Goal: Information Seeking & Learning: Find specific page/section

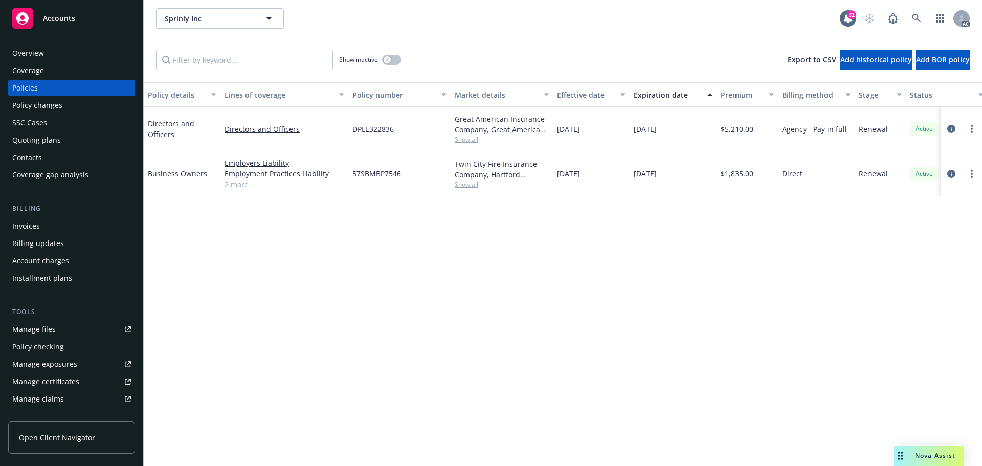
click at [245, 187] on link "2 more" at bounding box center [284, 184] width 120 height 11
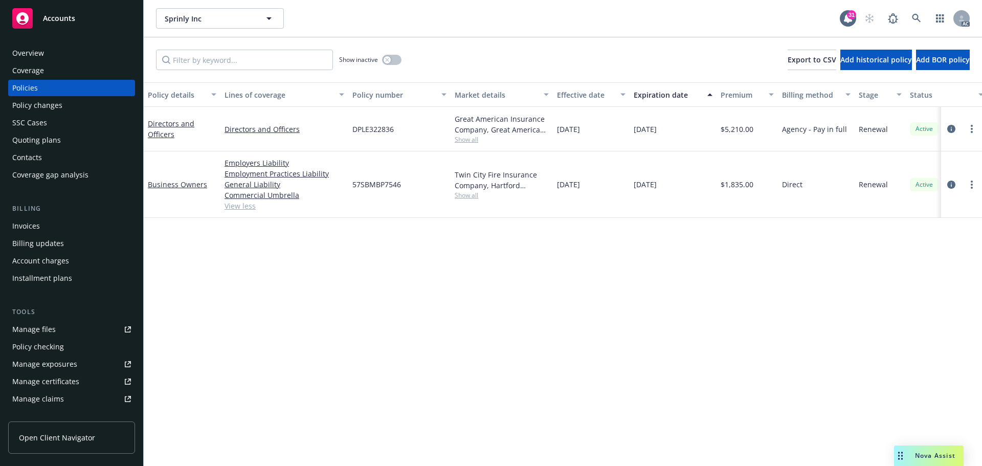
click at [466, 299] on div "Policy details Lines of coverage Policy number Market details Effective date Ex…" at bounding box center [563, 274] width 838 height 384
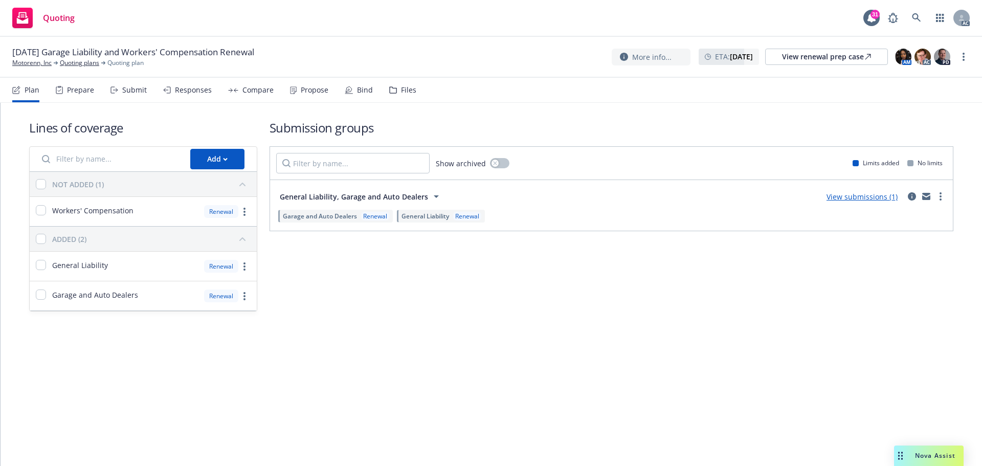
click at [188, 93] on div "Responses" at bounding box center [193, 90] width 37 height 8
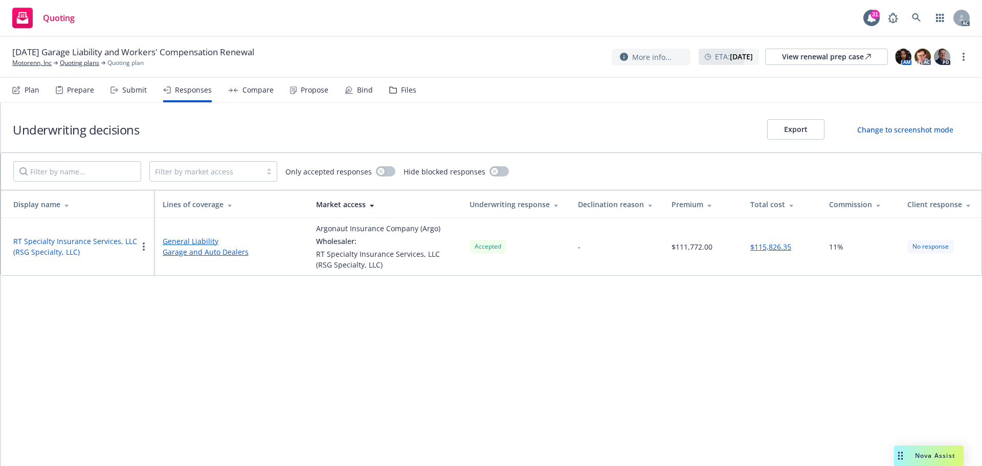
click at [73, 242] on button "RT Specialty Insurance Services, LLC (RSG Specialty, LLC)" at bounding box center [75, 246] width 124 height 21
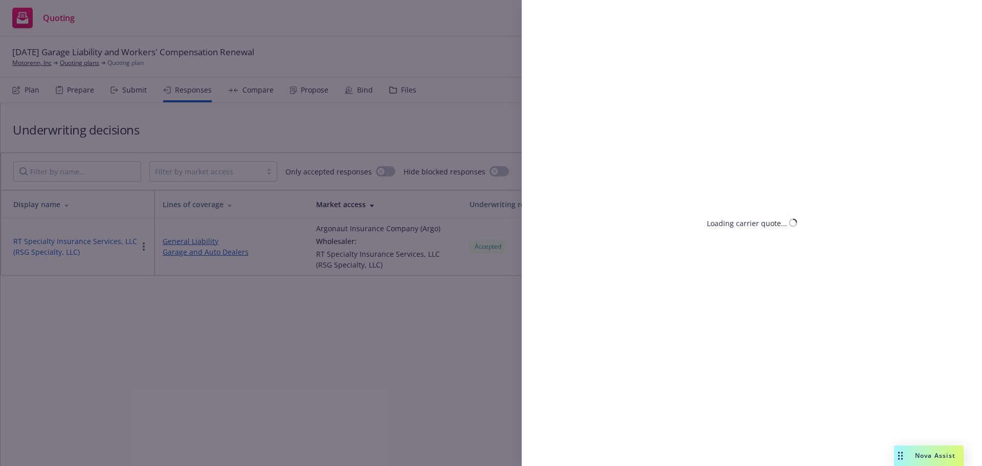
select select "CA"
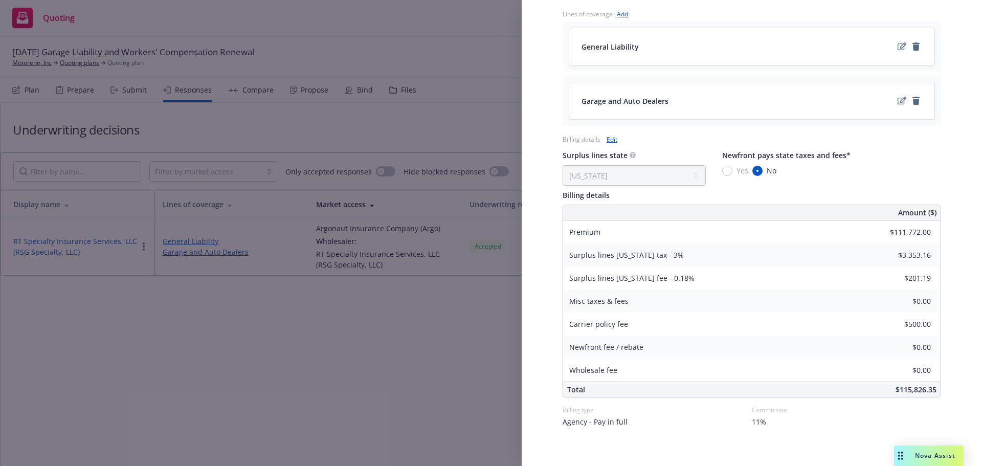
scroll to position [438, 0]
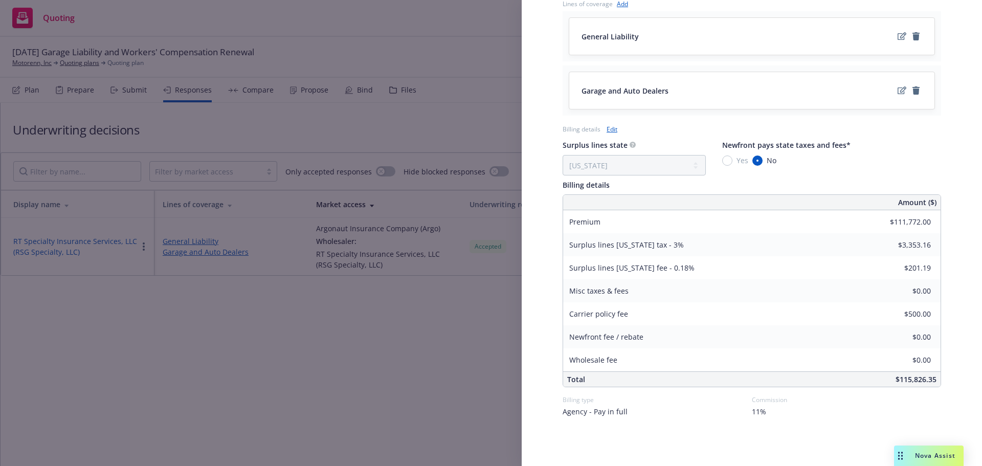
click at [487, 372] on div "Display Name RT Specialty Insurance Services, LLC (RSG Specialty, LLC) Carrier …" at bounding box center [491, 233] width 982 height 466
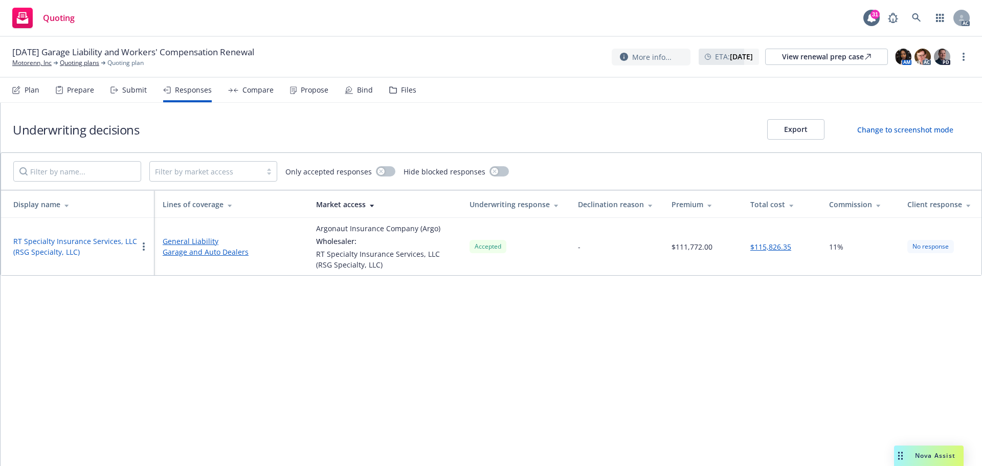
click at [312, 93] on div "Propose" at bounding box center [315, 90] width 28 height 8
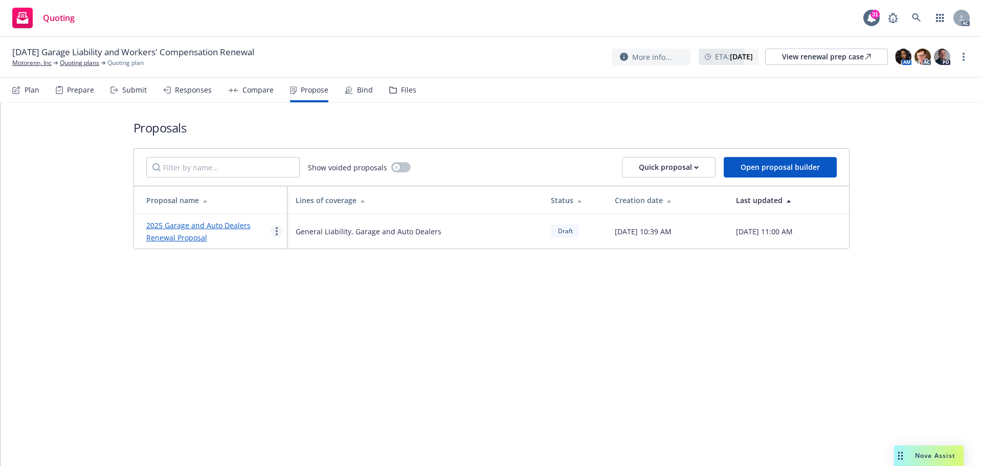
click at [279, 229] on link "more" at bounding box center [277, 231] width 12 height 12
click at [292, 340] on span "See client view" at bounding box center [308, 338] width 75 height 10
click at [192, 92] on div "Responses" at bounding box center [193, 90] width 37 height 8
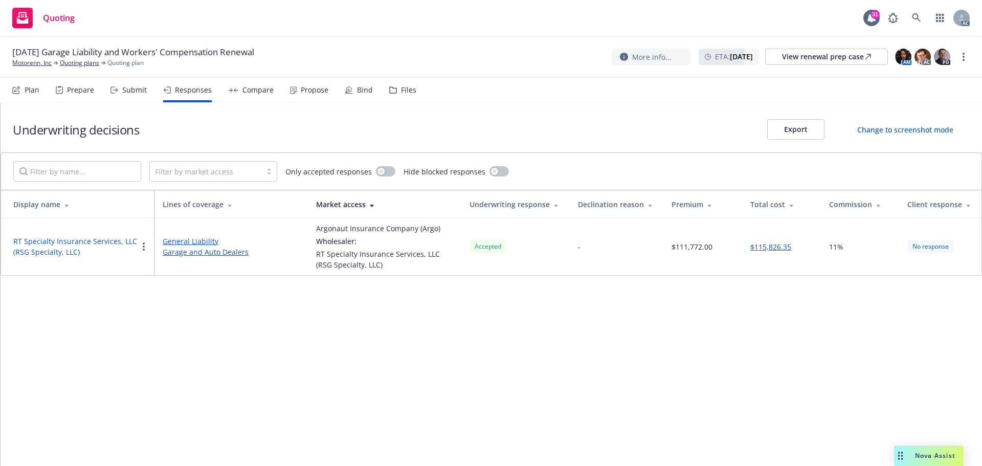
click at [99, 237] on button "RT Specialty Insurance Services, LLC (RSG Specialty, LLC)" at bounding box center [75, 246] width 124 height 21
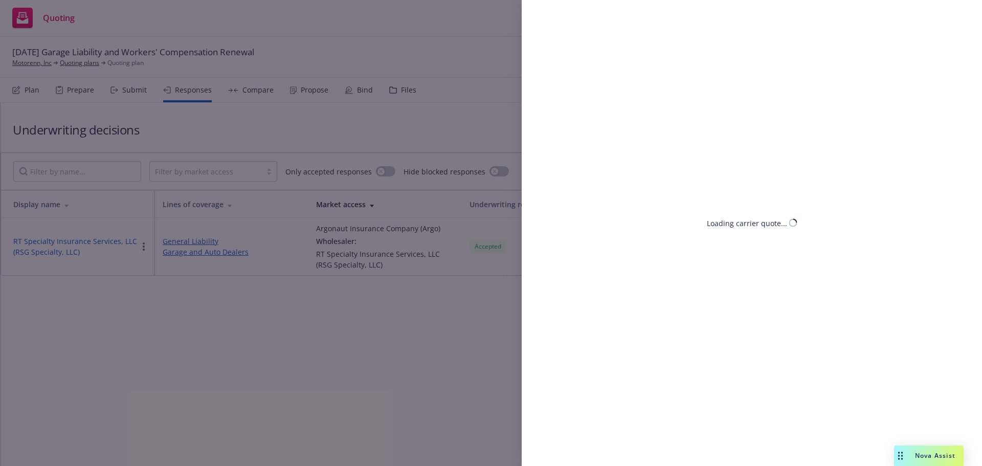
select select "CA"
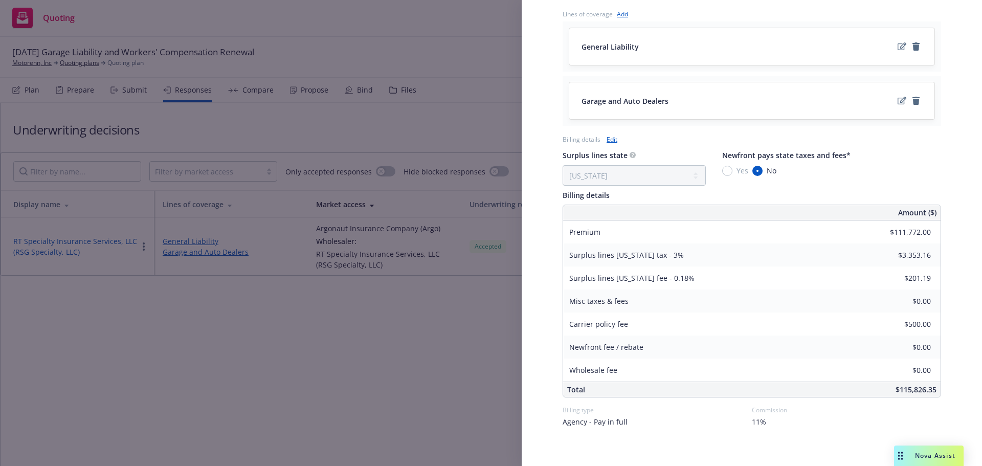
scroll to position [438, 0]
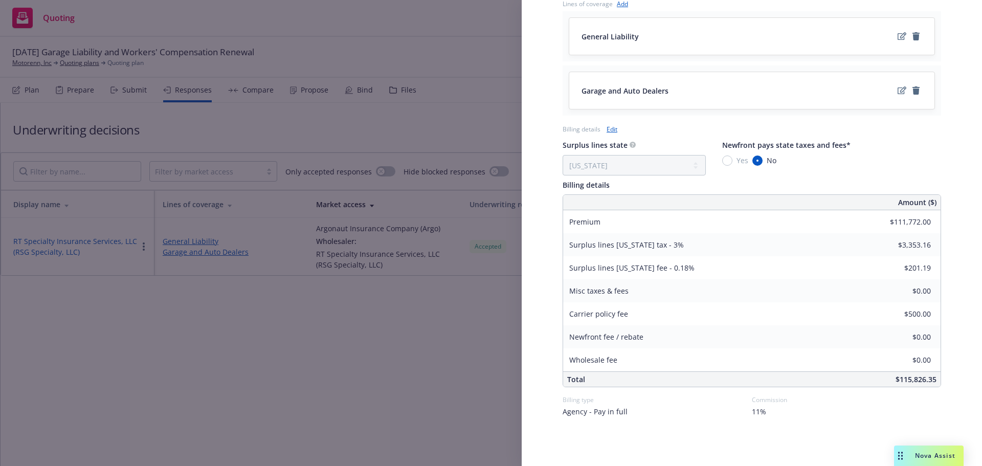
click at [301, 356] on div "Display Name RT Specialty Insurance Services, LLC (RSG Specialty, LLC) Carrier …" at bounding box center [491, 233] width 982 height 466
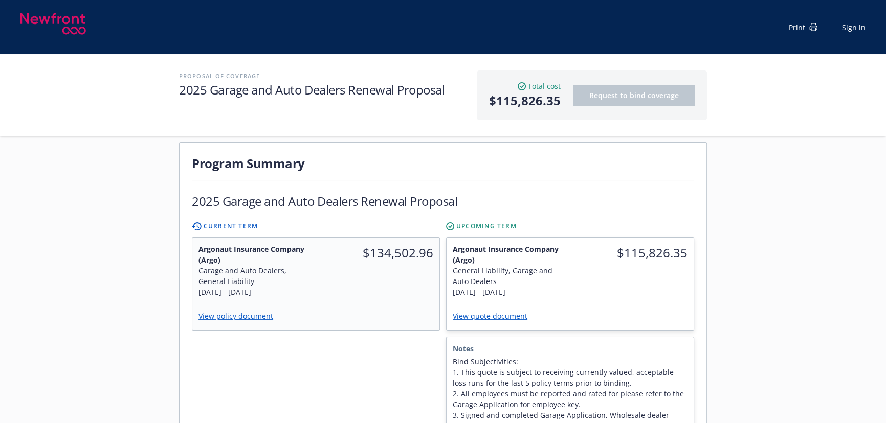
scroll to position [372, 0]
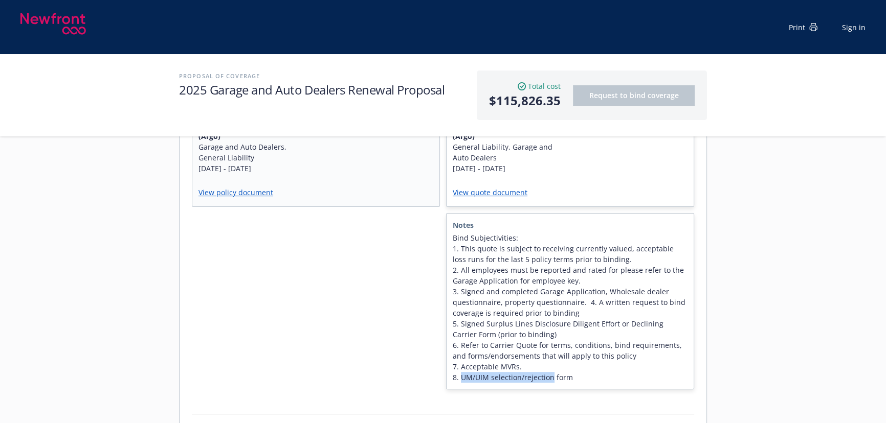
drag, startPoint x: 461, startPoint y: 368, endPoint x: 550, endPoint y: 369, distance: 89.5
click at [550, 369] on span "Bind Subjectivities: 1. This quote is subject to receiving currently valued, ac…" at bounding box center [570, 308] width 235 height 150
copy span "UM/UIM selection/rejection"
click at [560, 349] on span "Bind Subjectivities: 1. This quote is subject to receiving currently valued, ac…" at bounding box center [570, 308] width 235 height 150
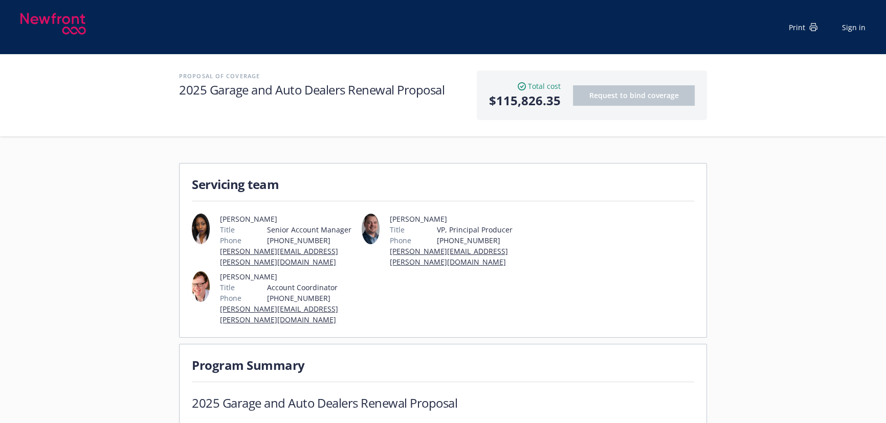
scroll to position [0, 0]
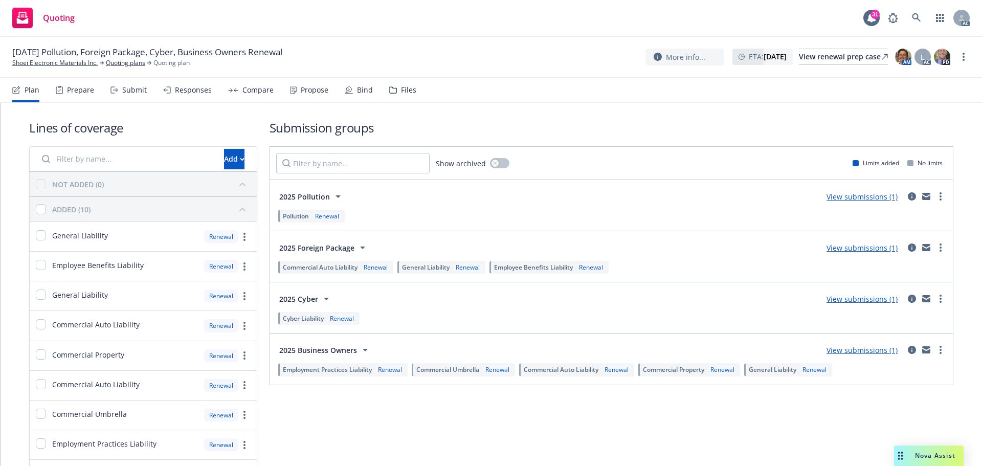
click at [192, 91] on div "Responses" at bounding box center [193, 90] width 37 height 8
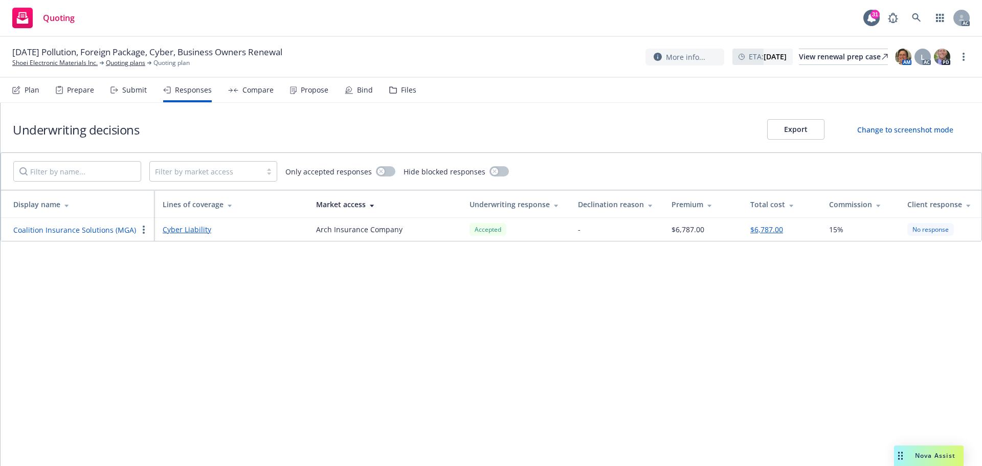
click at [106, 228] on button "Coalition Insurance Solutions (MGA)" at bounding box center [74, 229] width 123 height 11
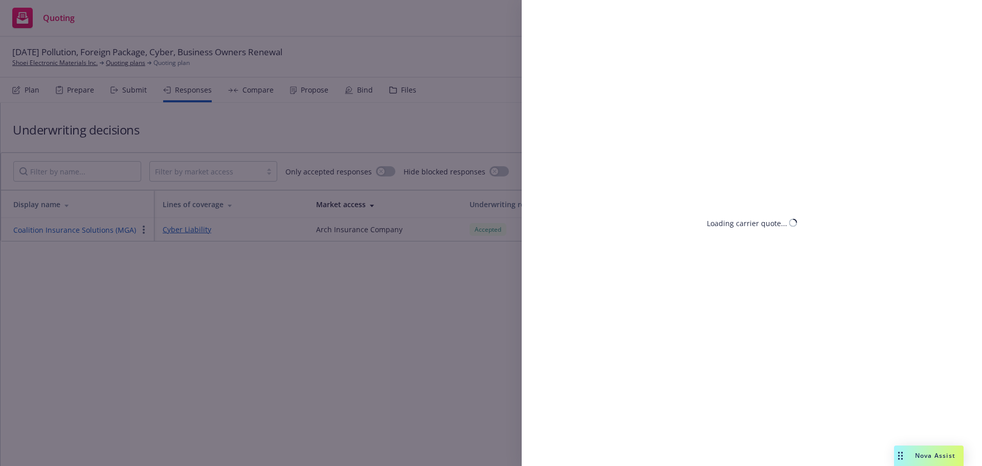
click at [336, 314] on div "Loading carrier quote..." at bounding box center [491, 233] width 982 height 466
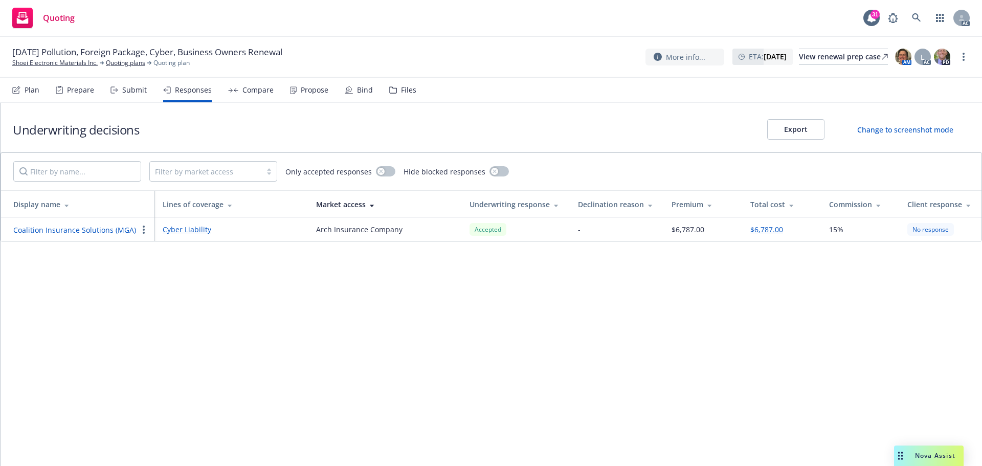
click at [71, 236] on td "Coalition Insurance Solutions (MGA)" at bounding box center [77, 229] width 153 height 23
click at [73, 232] on button "Coalition Insurance Solutions (MGA)" at bounding box center [74, 229] width 123 height 11
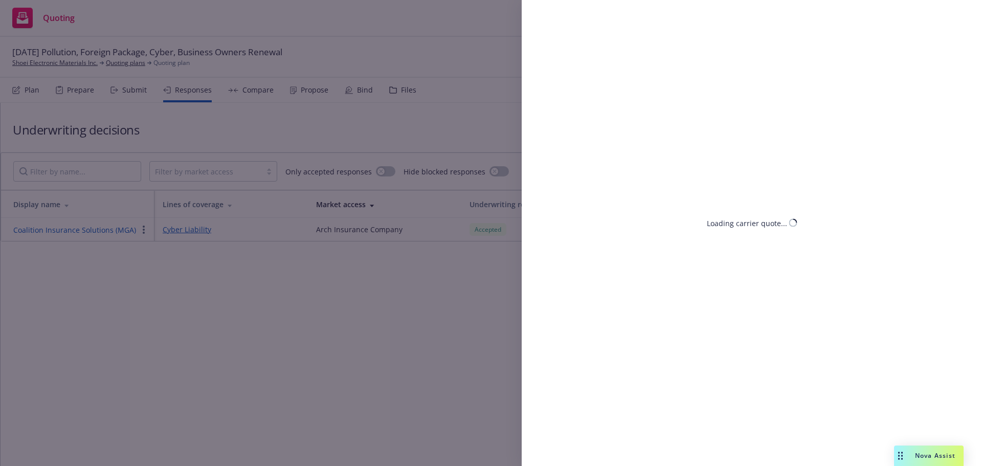
select select "OR"
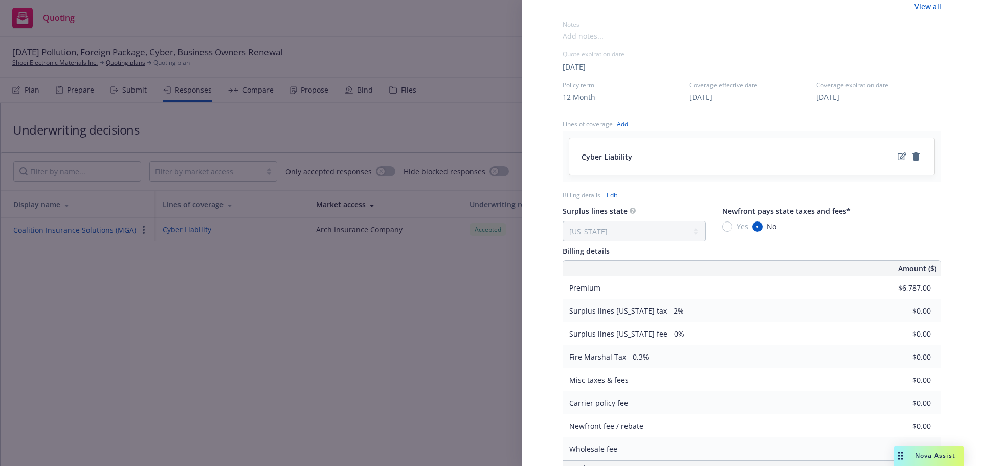
scroll to position [396, 0]
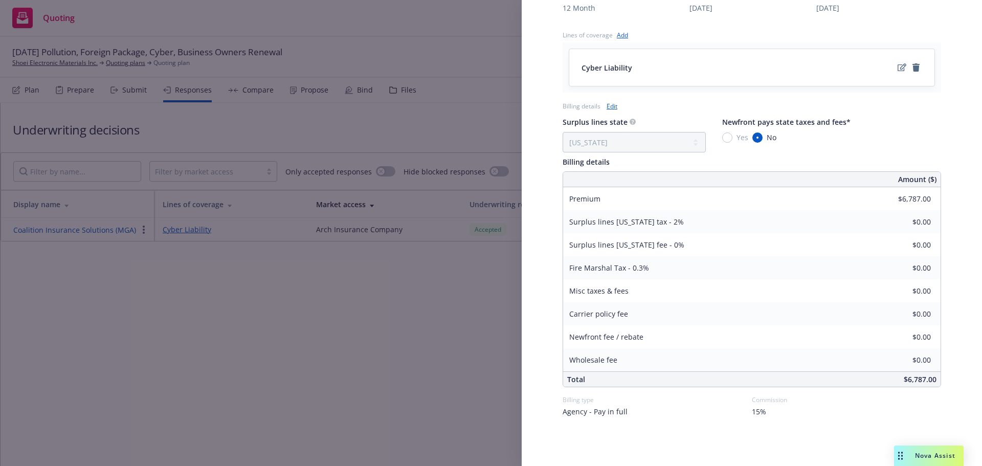
click at [349, 344] on div "Display Name Coalition Insurance Solutions (MGA) Carrier Arch Insurance Company…" at bounding box center [491, 233] width 982 height 466
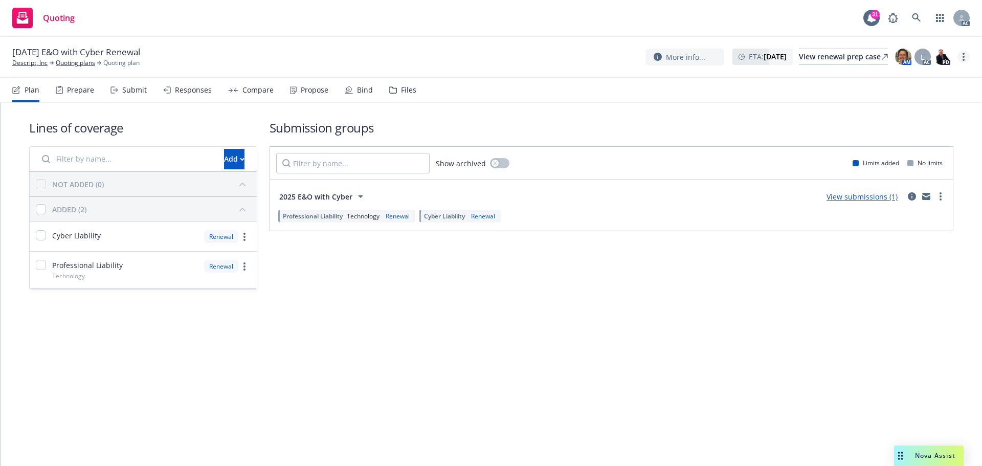
click at [966, 57] on link "more" at bounding box center [963, 57] width 12 height 12
click at [923, 79] on link "Copy logging email" at bounding box center [912, 78] width 114 height 20
click at [962, 57] on icon "more" at bounding box center [963, 57] width 2 height 8
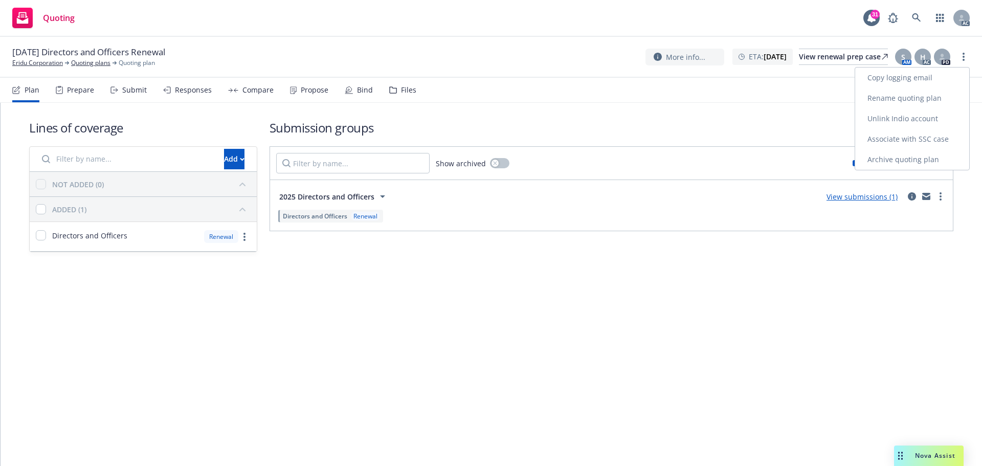
click at [927, 82] on link "Copy logging email" at bounding box center [912, 78] width 114 height 20
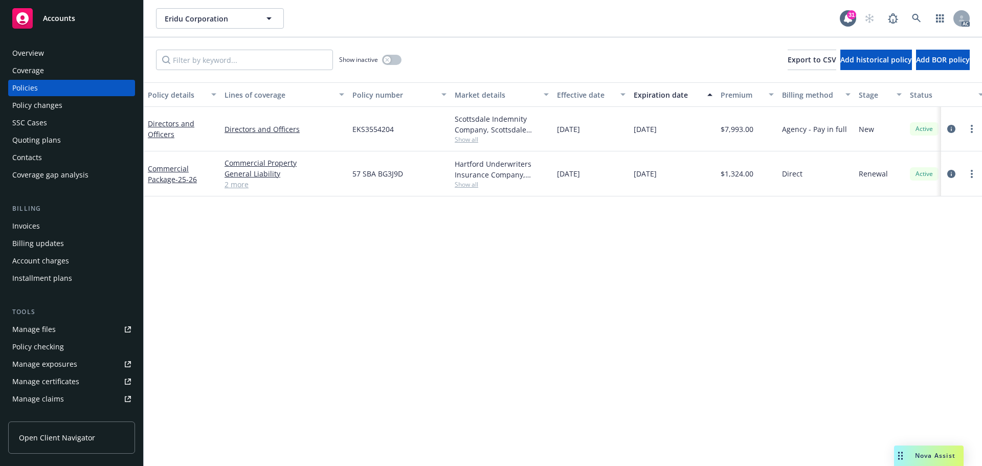
scroll to position [0, 149]
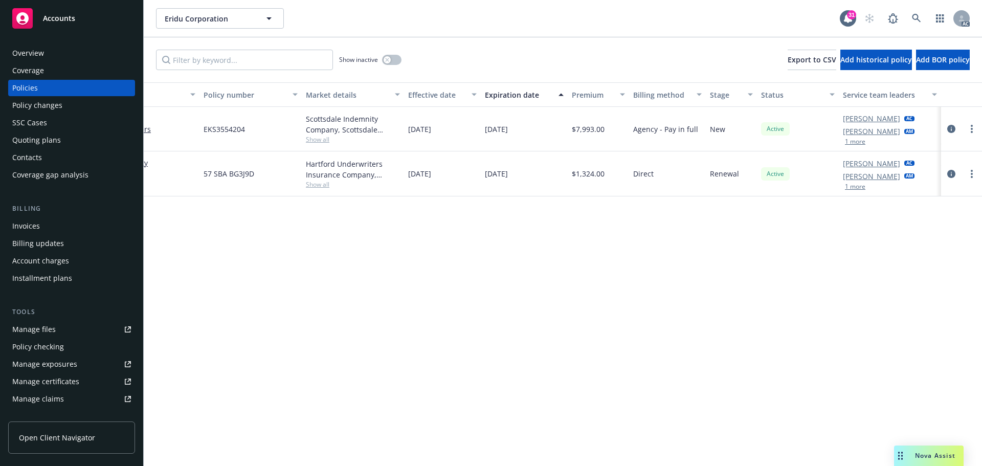
click at [855, 143] on button "1 more" at bounding box center [855, 142] width 20 height 6
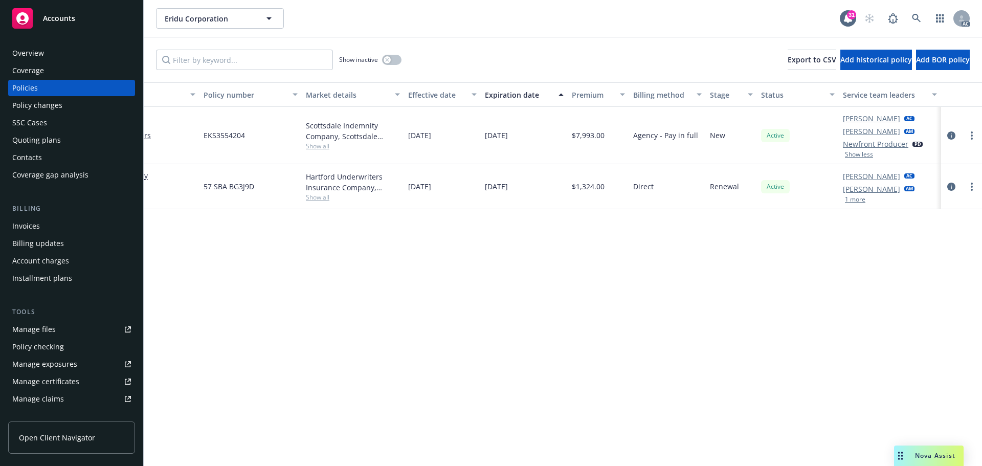
click at [862, 196] on button "1 more" at bounding box center [855, 199] width 20 height 6
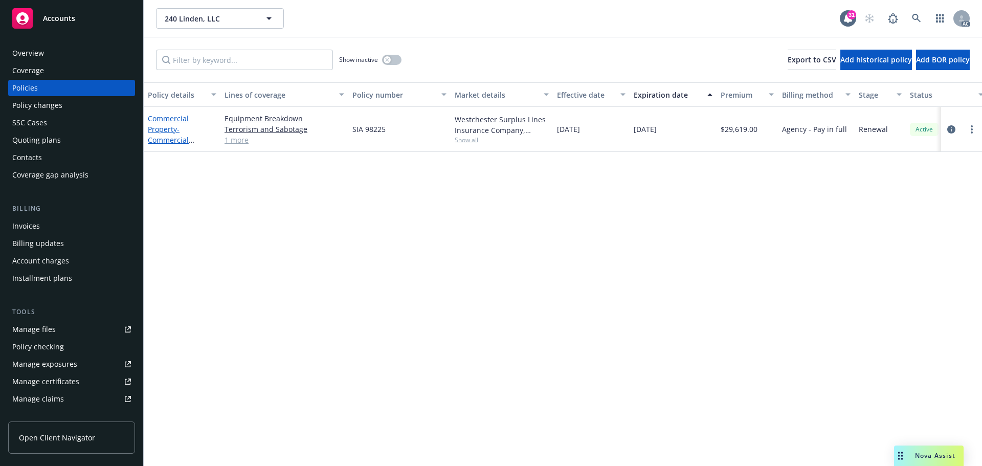
click at [167, 137] on span "- Commercial Property - Group Policy" at bounding box center [176, 145] width 57 height 42
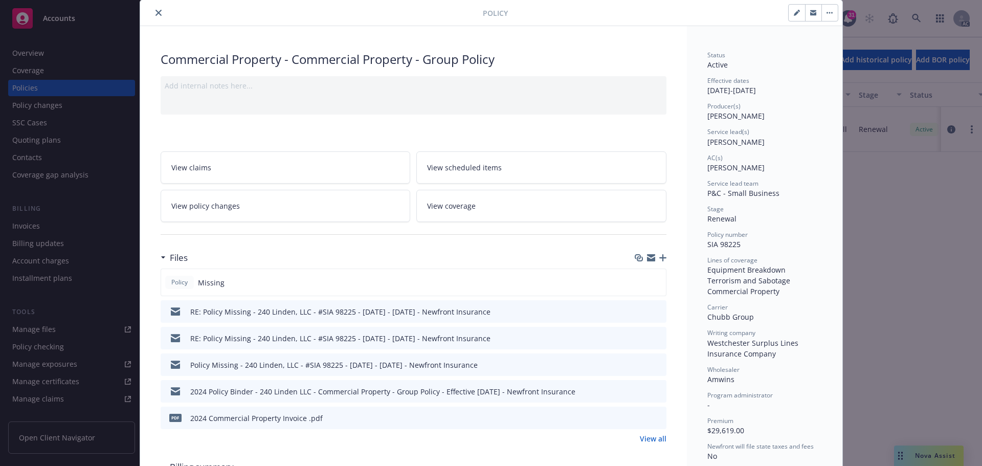
scroll to position [51, 0]
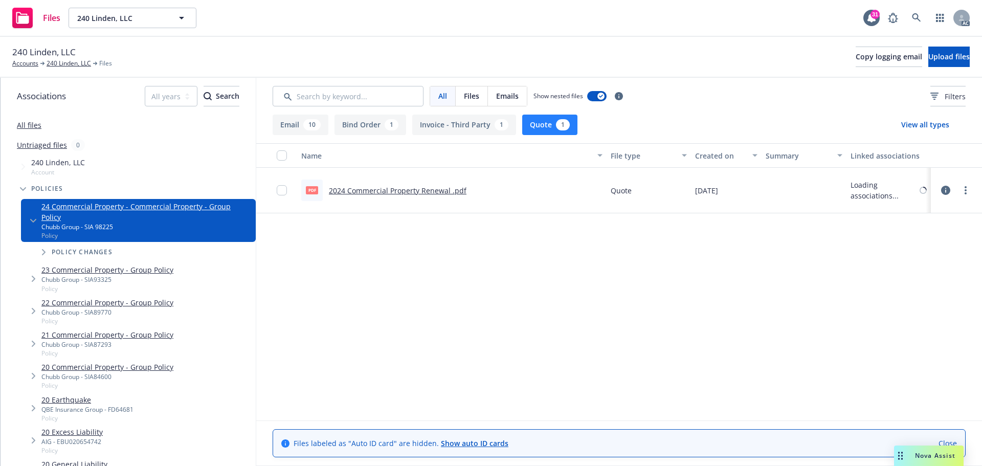
click at [392, 194] on link "2024 Commercial Property Renewal .pdf" at bounding box center [398, 191] width 138 height 10
